Goal: Find specific page/section: Find specific page/section

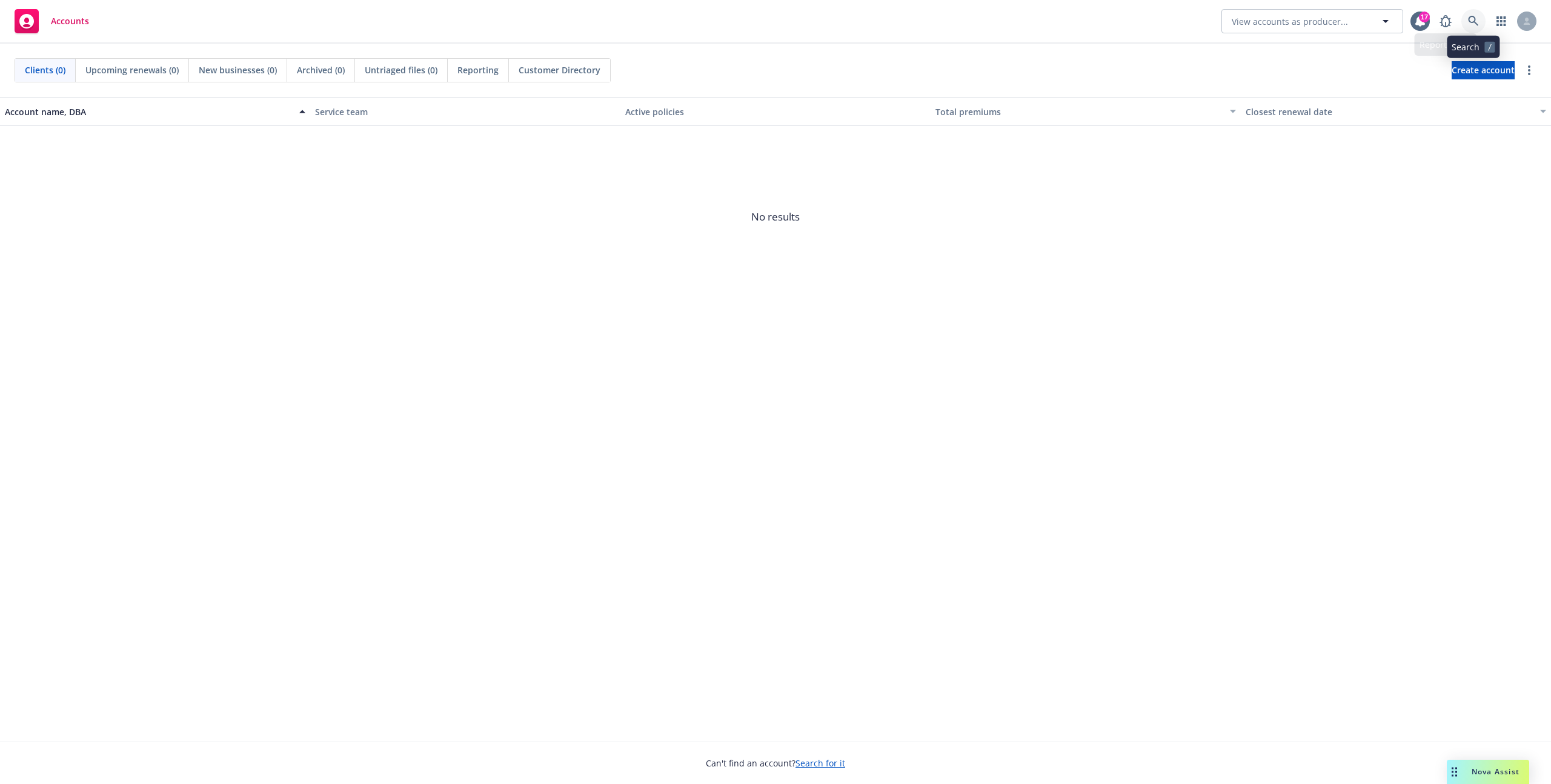
click at [1478, 27] on link at bounding box center [1473, 21] width 24 height 24
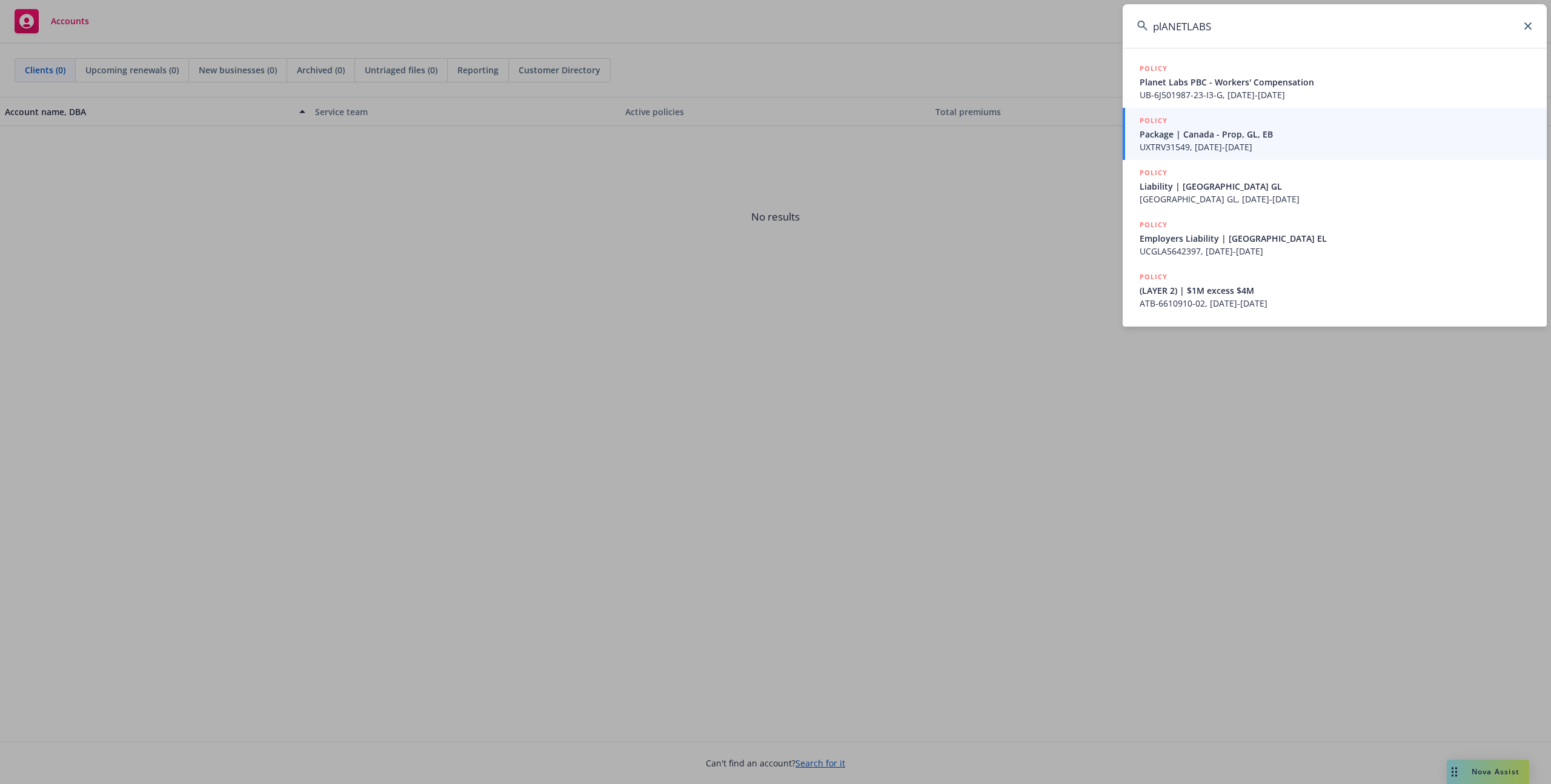
click at [1218, 20] on input "plANETLABS" at bounding box center [1335, 26] width 424 height 44
click at [1218, 20] on input "plANETLABS" at bounding box center [1335, 26] width 424 height 44
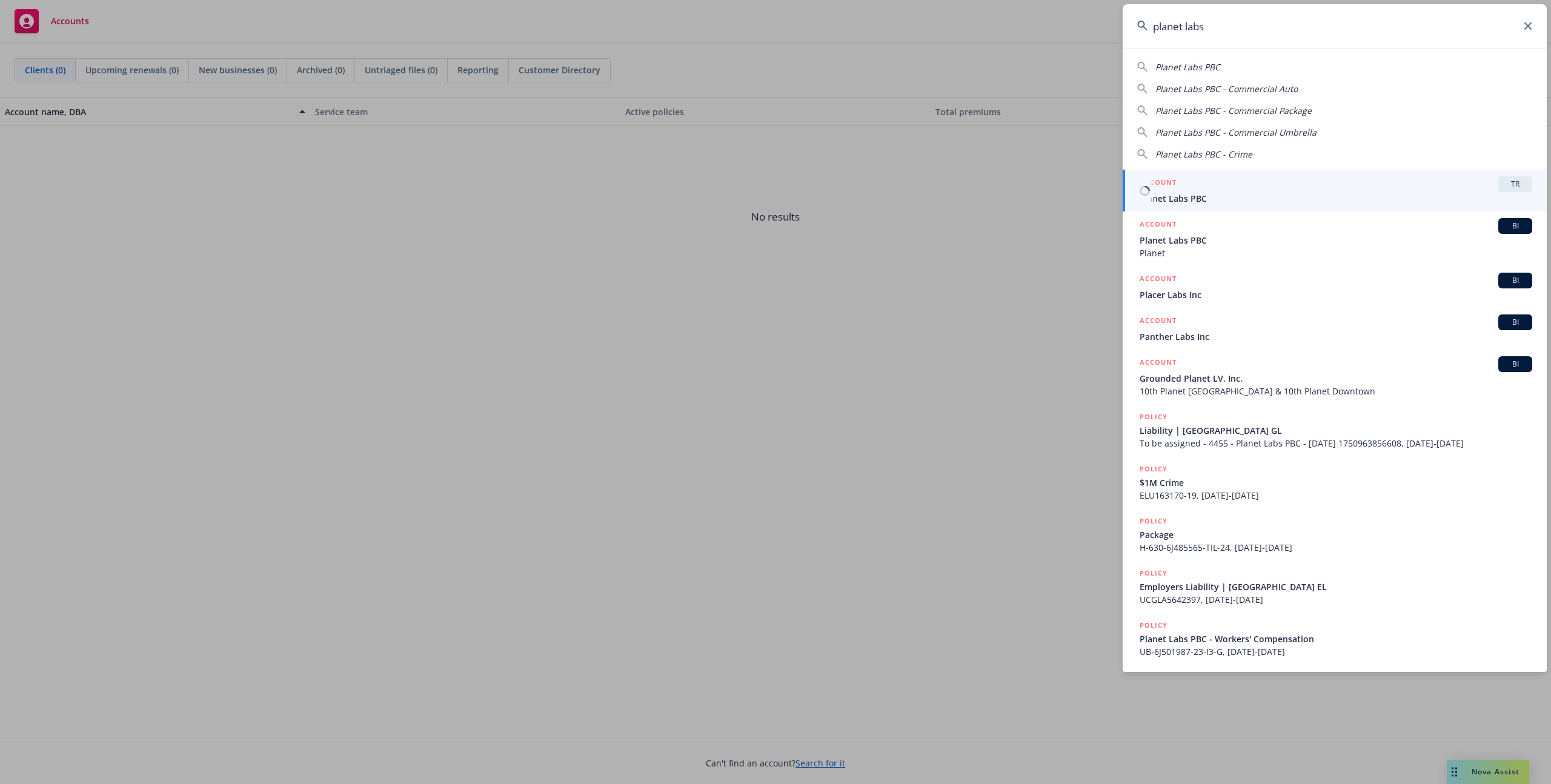
type input "planet labs"
click at [1230, 196] on span "Planet Labs PBC" at bounding box center [1336, 198] width 392 height 12
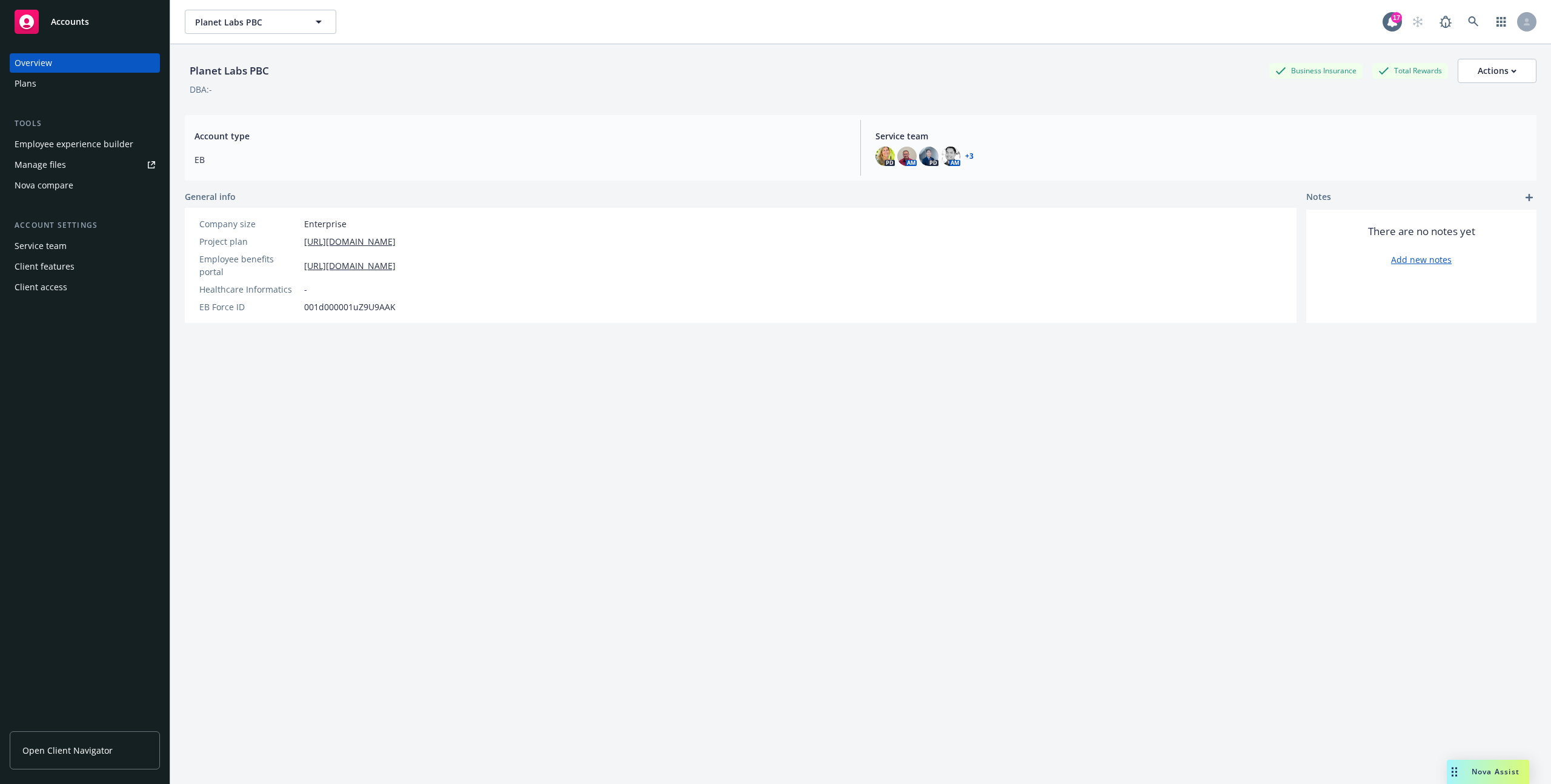
click at [87, 250] on div "Service team" at bounding box center [84, 246] width 141 height 20
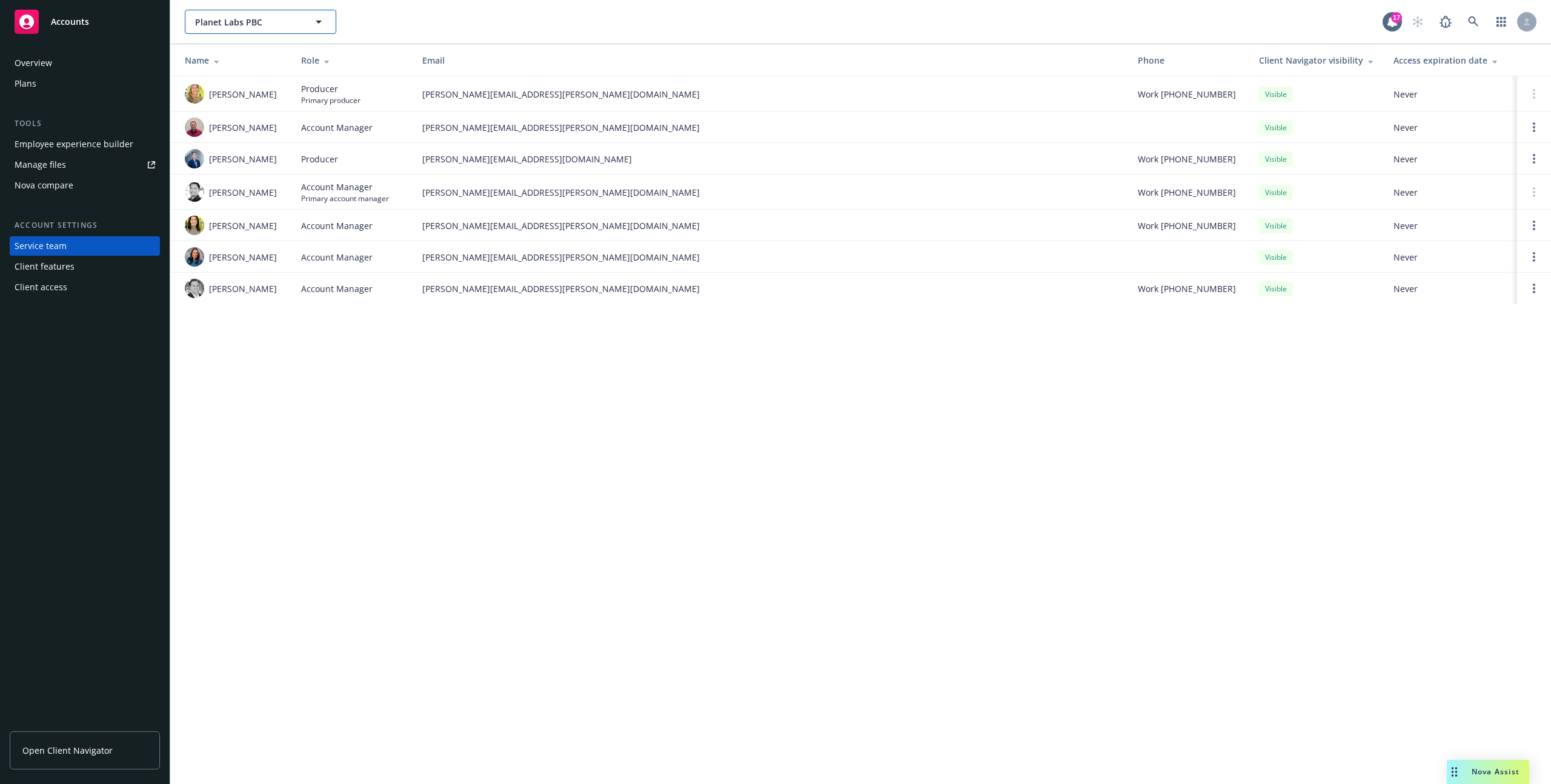
click at [260, 20] on span "Planet Labs PBC" at bounding box center [247, 22] width 105 height 12
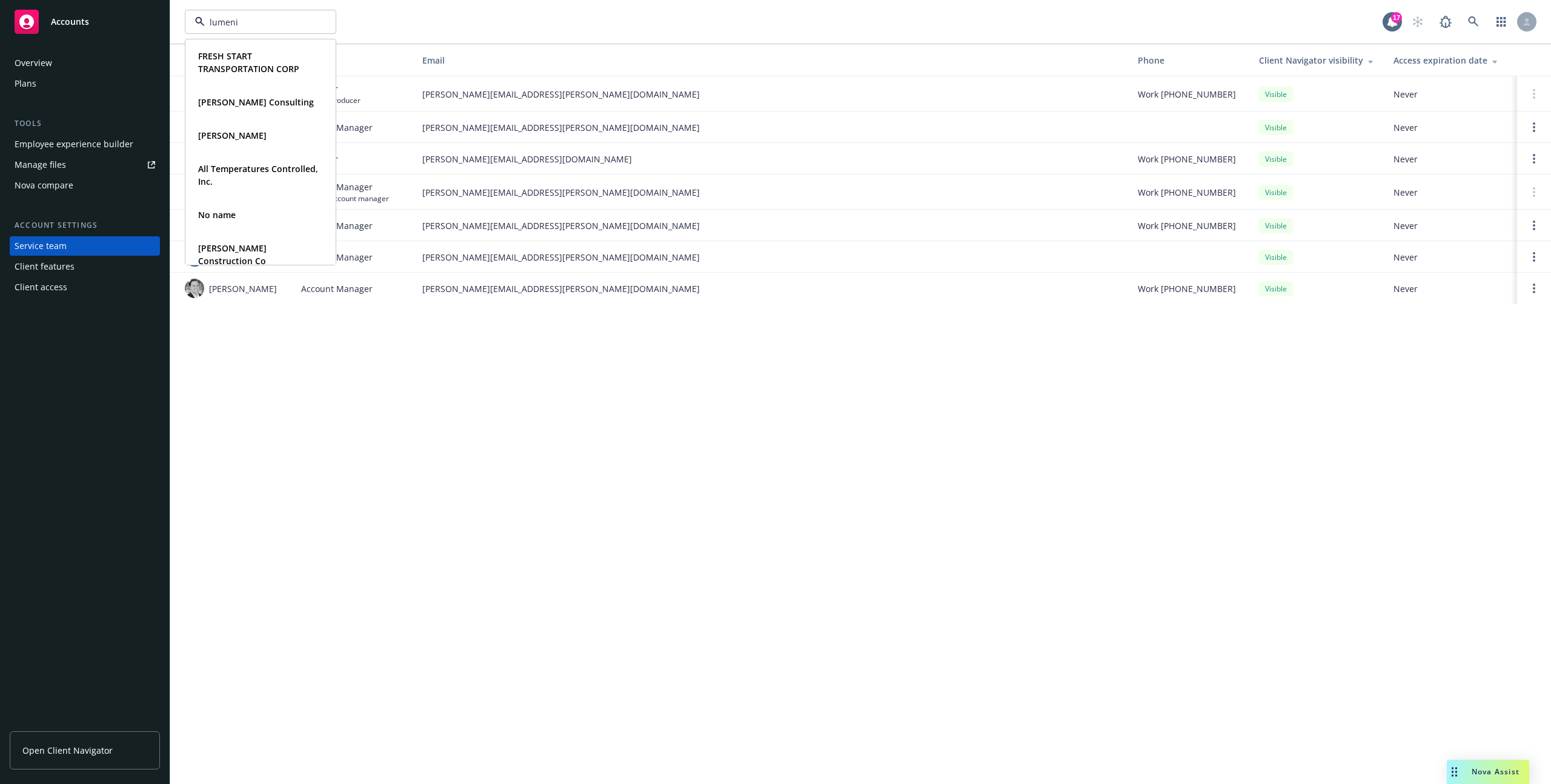
type input "lumenix"
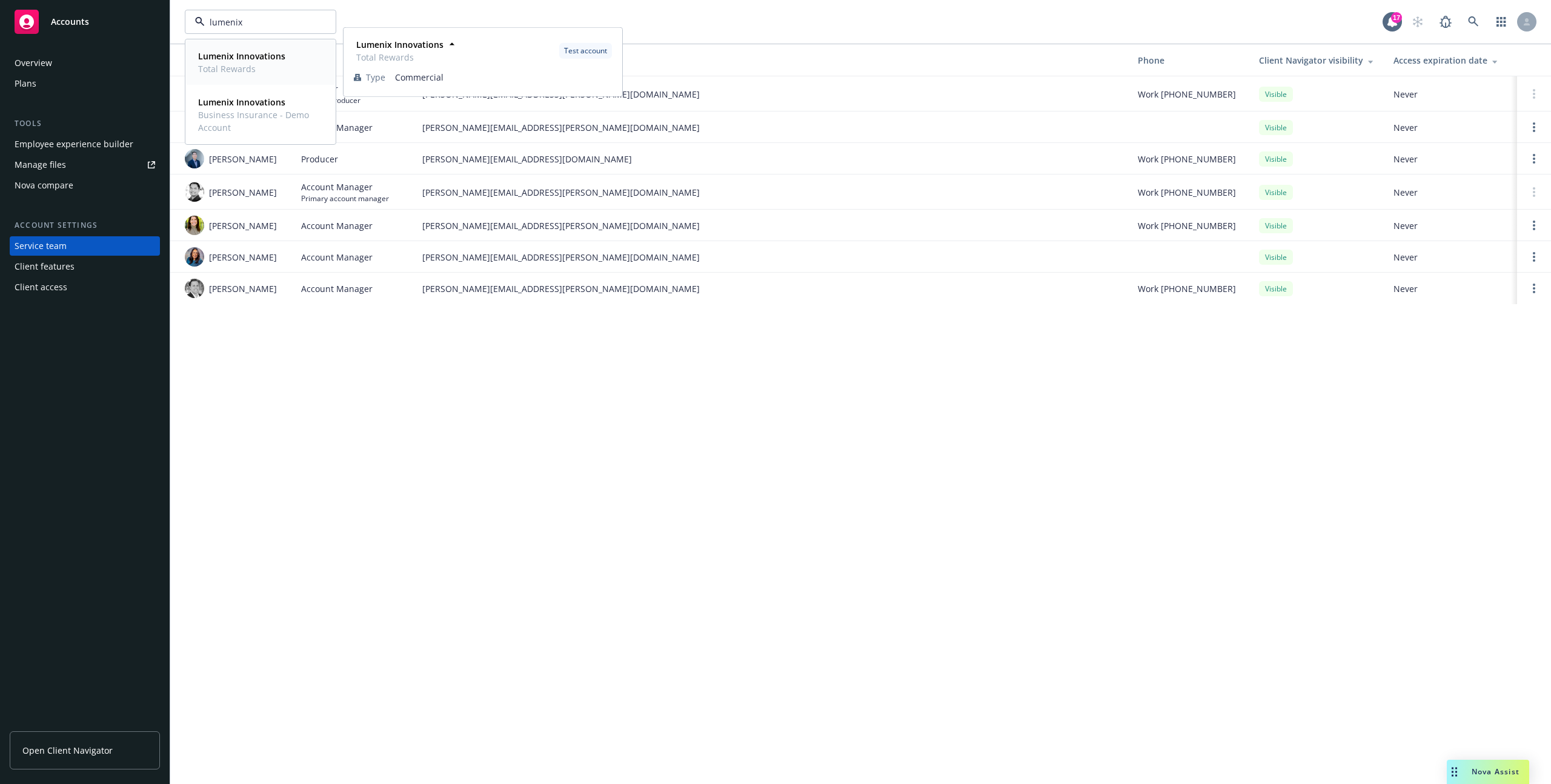
click at [231, 62] on span "Total Rewards" at bounding box center [241, 68] width 87 height 12
